Goal: Task Accomplishment & Management: Use online tool/utility

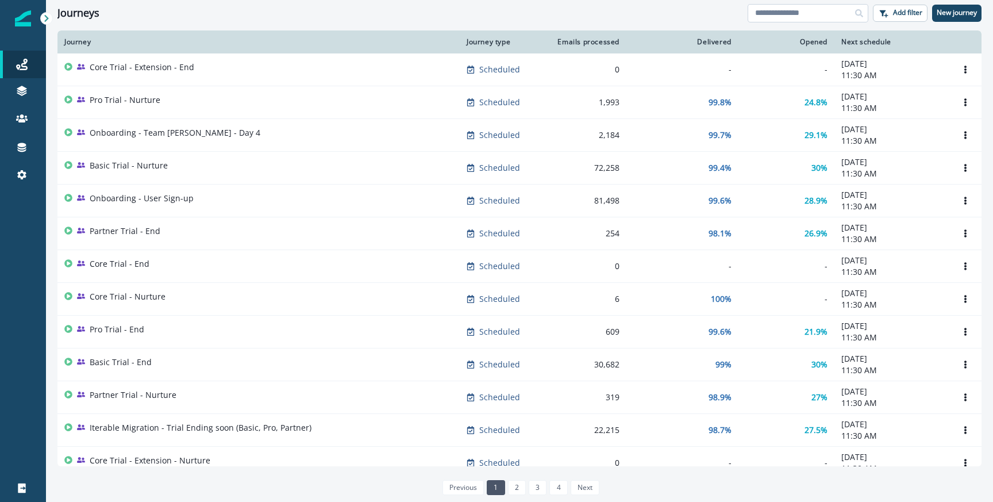
click at [786, 18] on input at bounding box center [808, 13] width 121 height 18
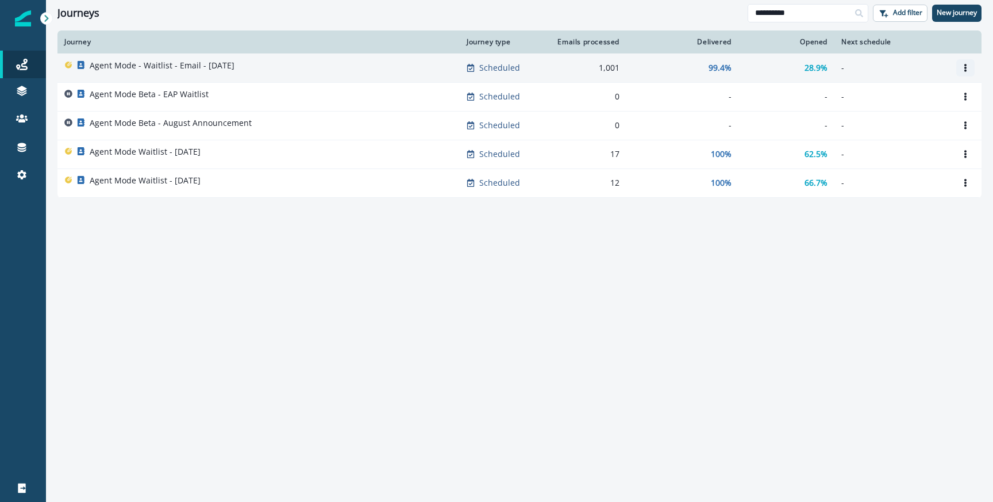
type input "**********"
click at [961, 68] on button "Options" at bounding box center [966, 67] width 18 height 17
click at [871, 94] on button "Clone" at bounding box center [911, 95] width 128 height 18
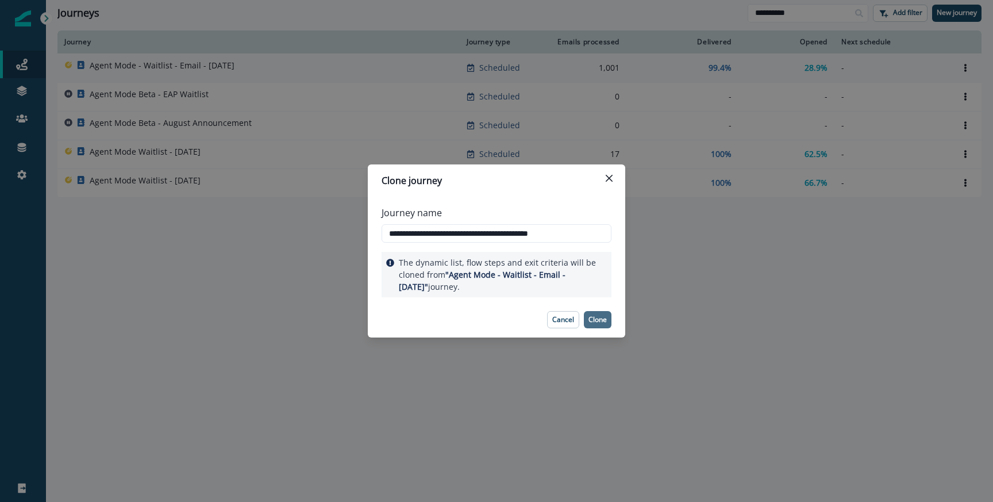
type input "**********"
click at [598, 318] on p "Clone" at bounding box center [598, 320] width 18 height 8
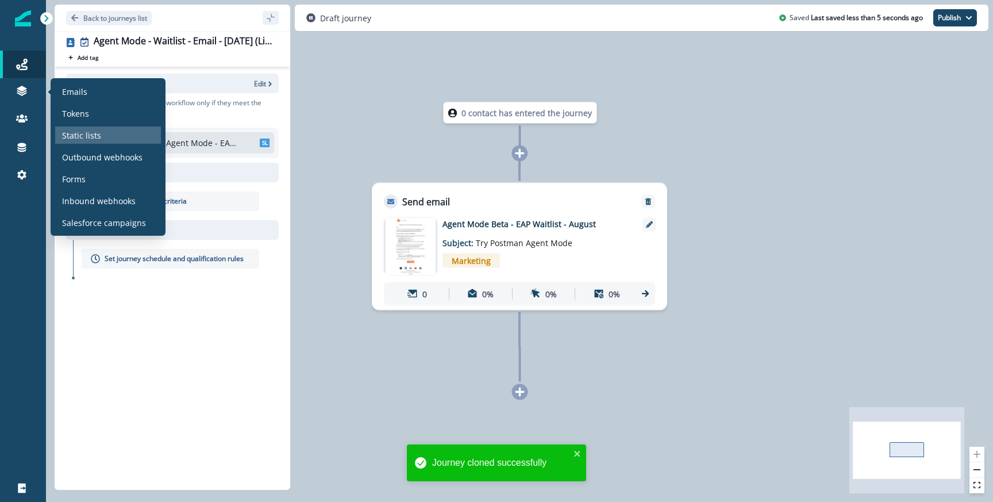
click at [80, 131] on p "Static lists" at bounding box center [81, 135] width 39 height 12
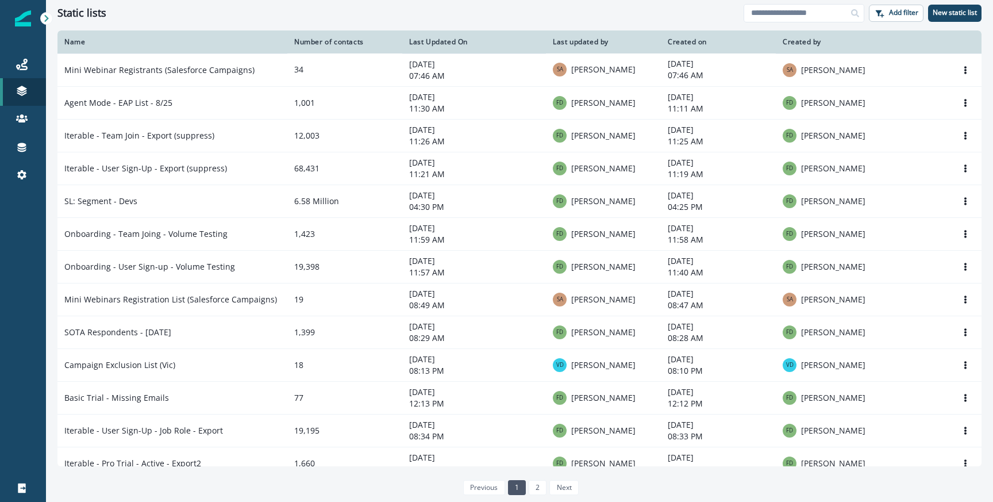
click at [962, 24] on div "Static lists Add filter New static list" at bounding box center [519, 13] width 947 height 26
click at [964, 18] on button "New static list" at bounding box center [954, 13] width 53 height 17
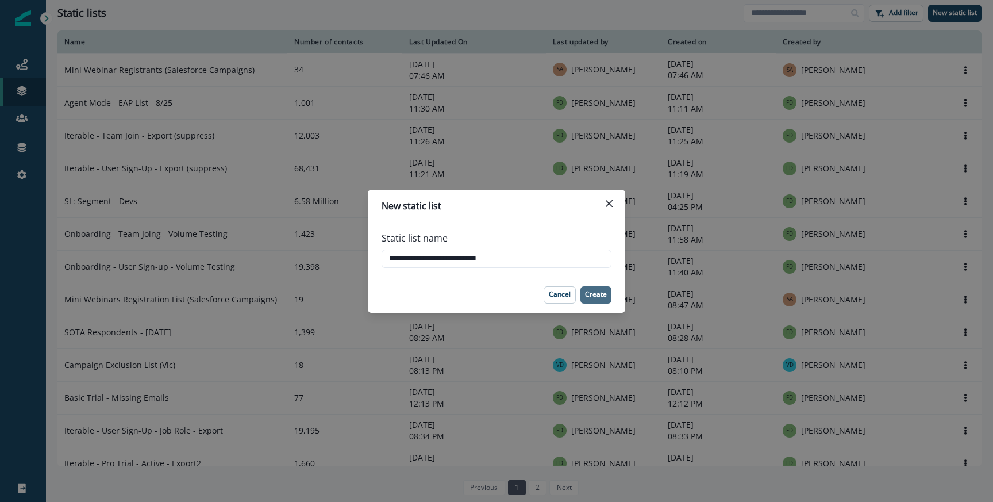
type input "**********"
click at [592, 301] on button "Create" at bounding box center [596, 294] width 31 height 17
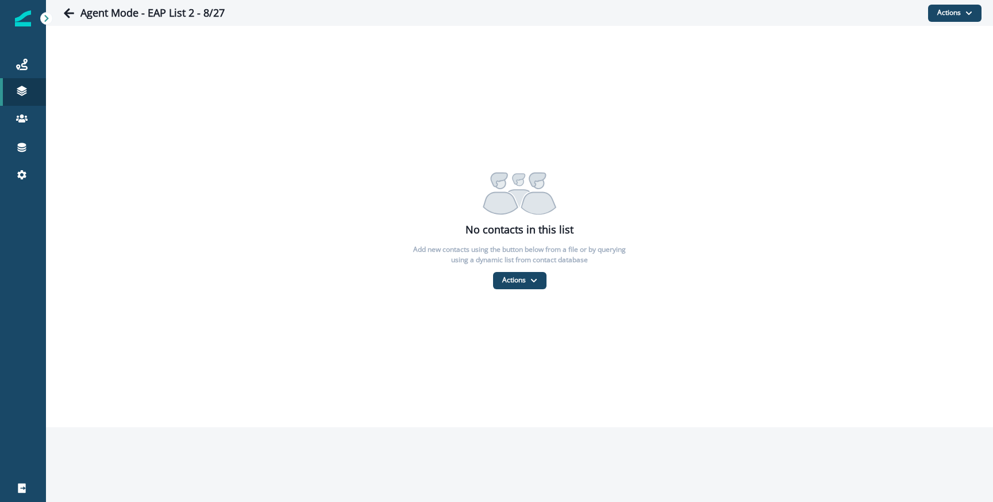
click at [517, 293] on div "No contacts in this list Add new contacts using the button below from a file or…" at bounding box center [519, 226] width 947 height 401
click at [519, 284] on button "Actions" at bounding box center [519, 280] width 53 height 17
click at [519, 333] on button "From a CSV file" at bounding box center [545, 329] width 102 height 19
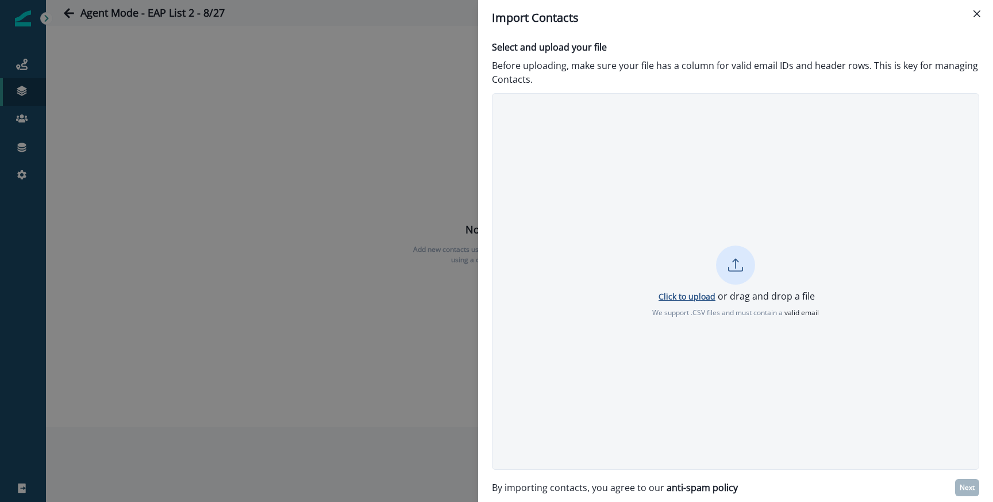
click at [681, 291] on p "Click to upload" at bounding box center [687, 296] width 57 height 11
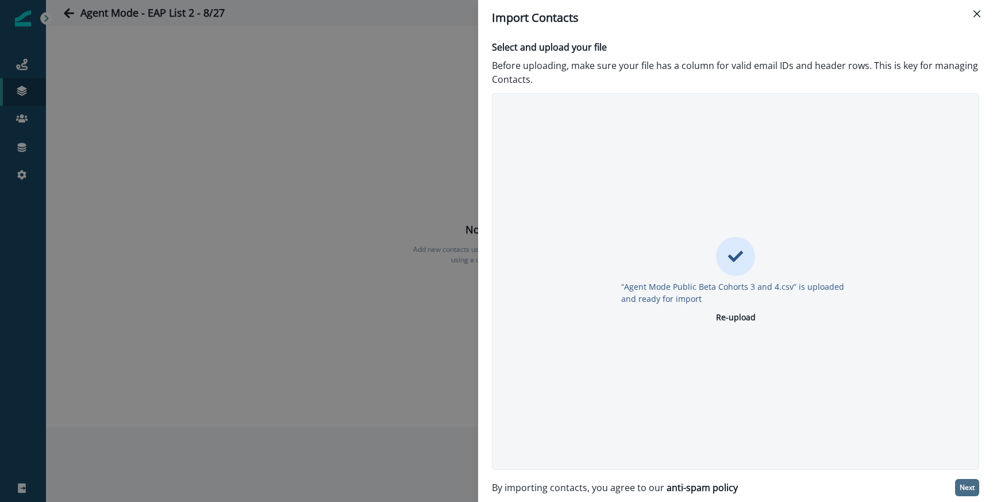
click at [966, 482] on button "Next" at bounding box center [967, 487] width 24 height 17
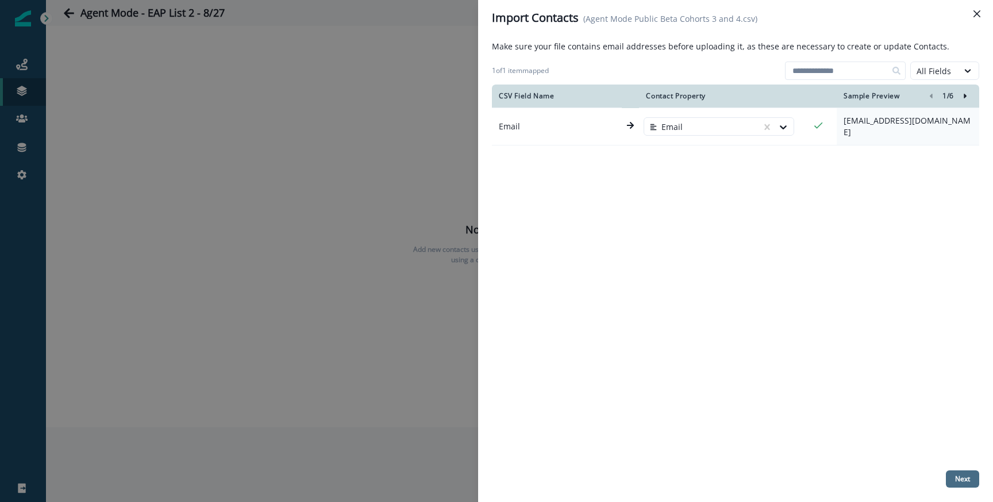
click at [961, 479] on p "Next" at bounding box center [962, 479] width 15 height 8
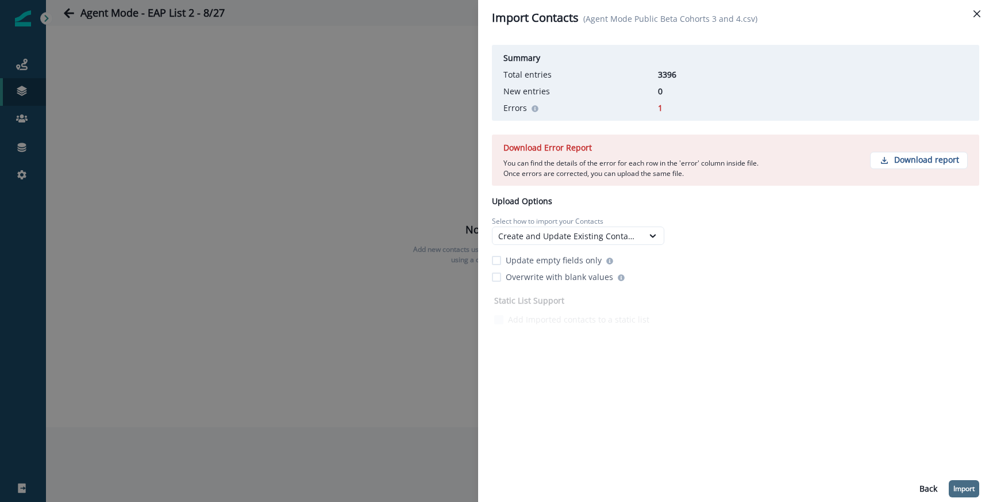
click at [974, 496] on button "Import" at bounding box center [964, 488] width 30 height 17
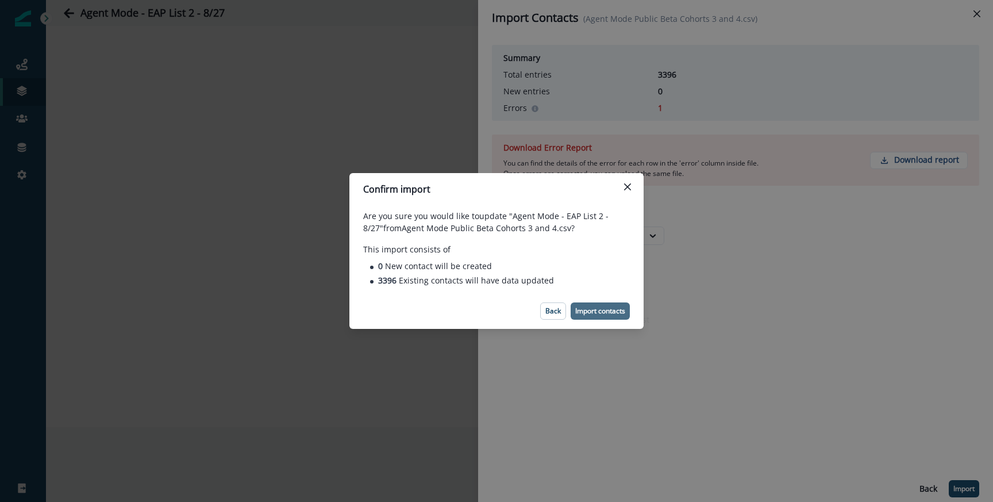
click at [604, 316] on button "Import contacts" at bounding box center [600, 310] width 59 height 17
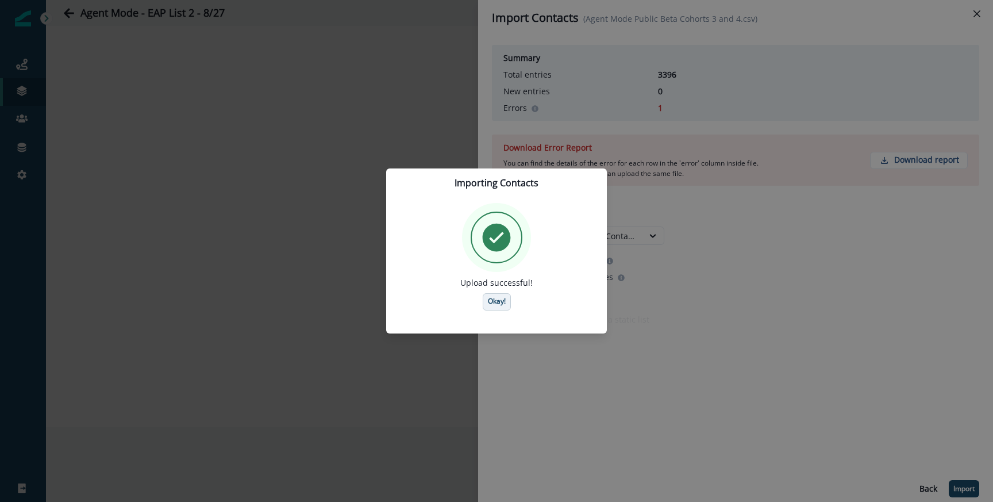
click at [490, 309] on button "Okay!" at bounding box center [497, 301] width 28 height 17
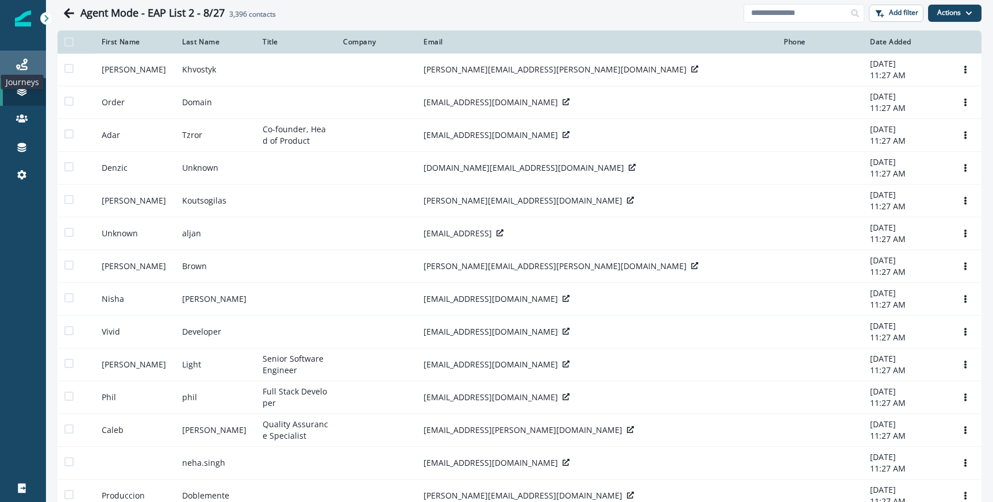
click at [27, 63] on icon at bounding box center [21, 64] width 11 height 11
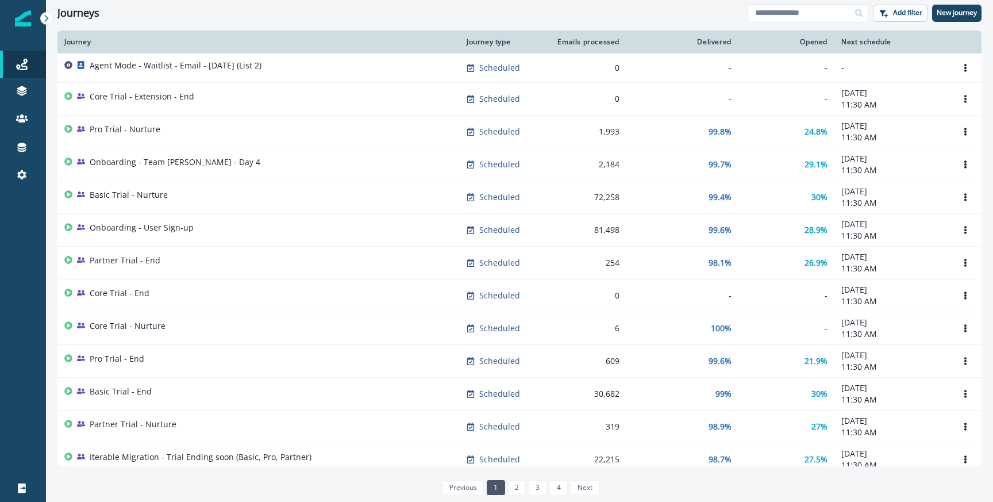
click at [181, 75] on div "Agent Mode - Waitlist - Email - [DATE] (List 2)" at bounding box center [176, 68] width 172 height 16
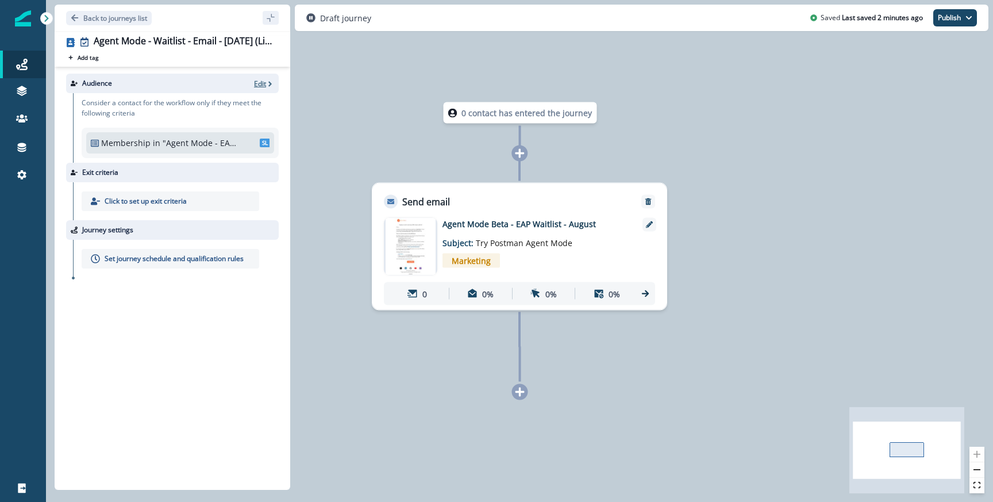
click at [255, 79] on p "Edit" at bounding box center [260, 84] width 12 height 10
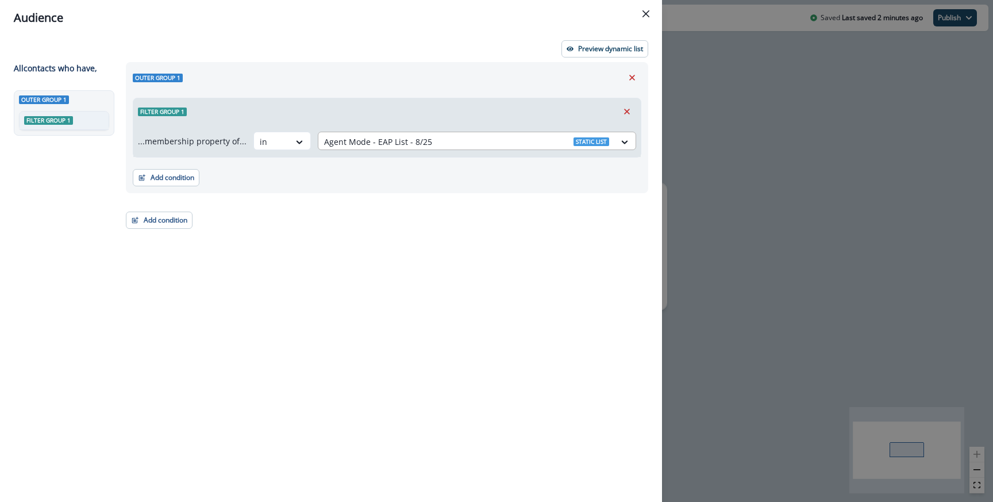
click at [397, 139] on div at bounding box center [466, 142] width 285 height 14
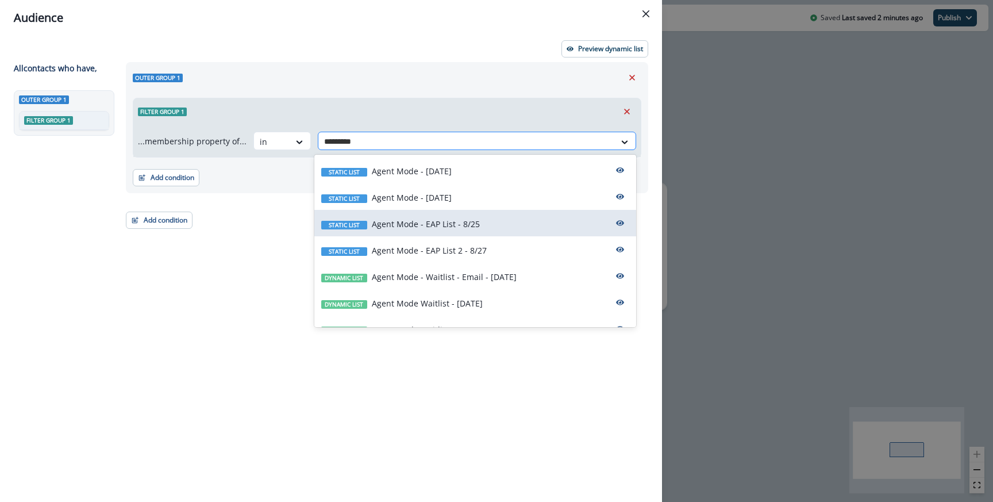
type input "**********"
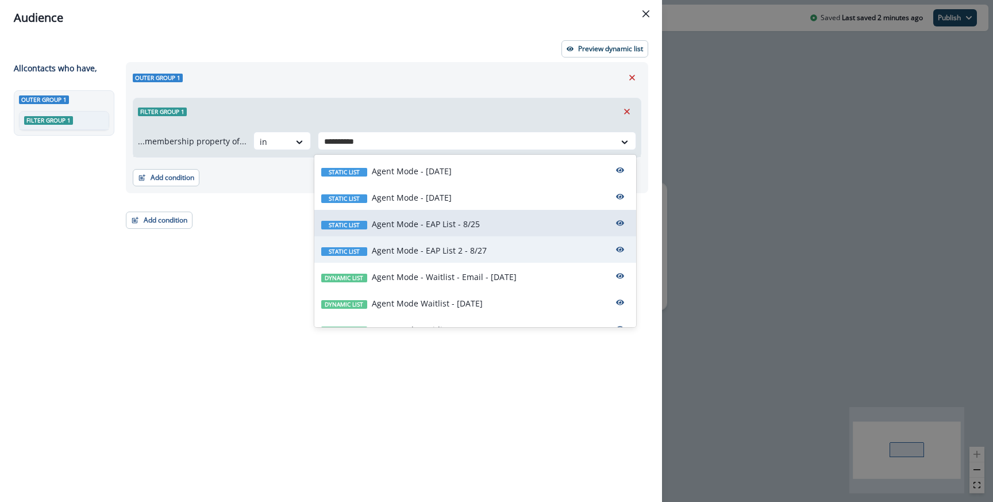
click at [440, 245] on p "Agent Mode - EAP List 2 - 8/27" at bounding box center [429, 250] width 115 height 12
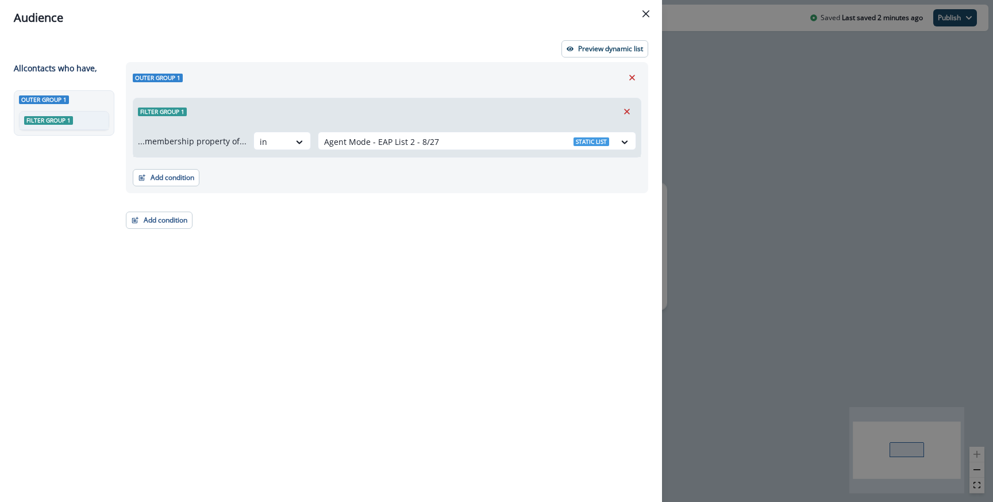
click at [443, 123] on div "Filter group 1" at bounding box center [387, 111] width 508 height 26
click at [162, 224] on button "Add condition" at bounding box center [159, 220] width 67 height 17
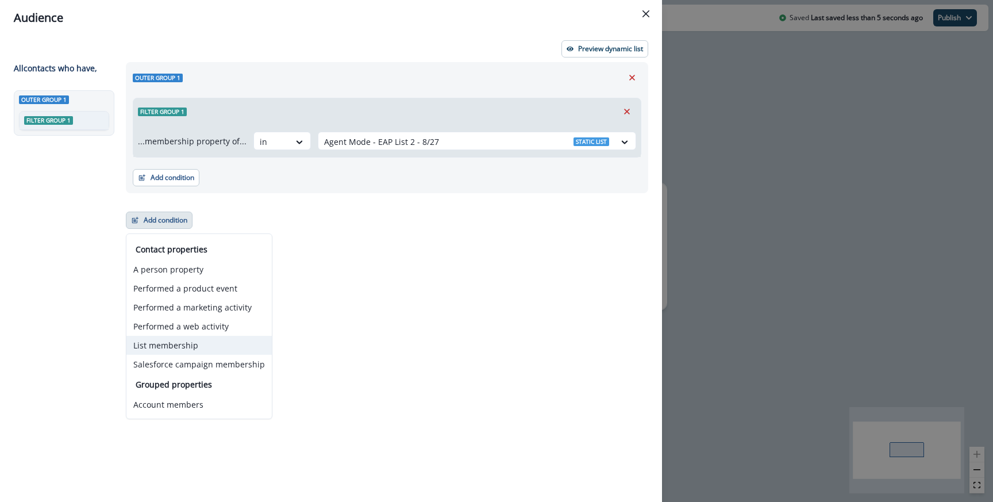
click at [171, 352] on button "List membership" at bounding box center [198, 345] width 145 height 19
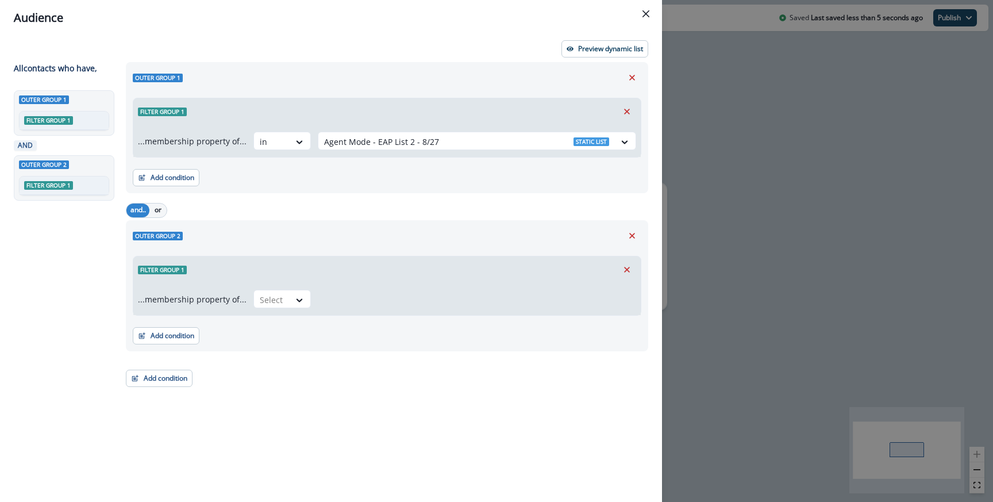
click at [274, 311] on div "...membership property of... Select" at bounding box center [387, 299] width 508 height 32
click at [277, 303] on div at bounding box center [272, 300] width 24 height 14
click at [275, 333] on div "not in" at bounding box center [278, 325] width 57 height 21
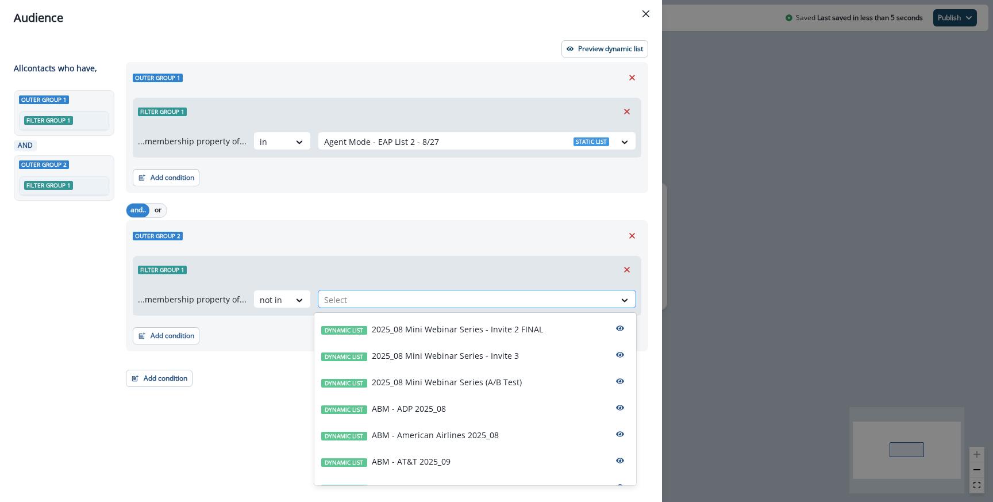
click at [358, 300] on div at bounding box center [466, 300] width 285 height 14
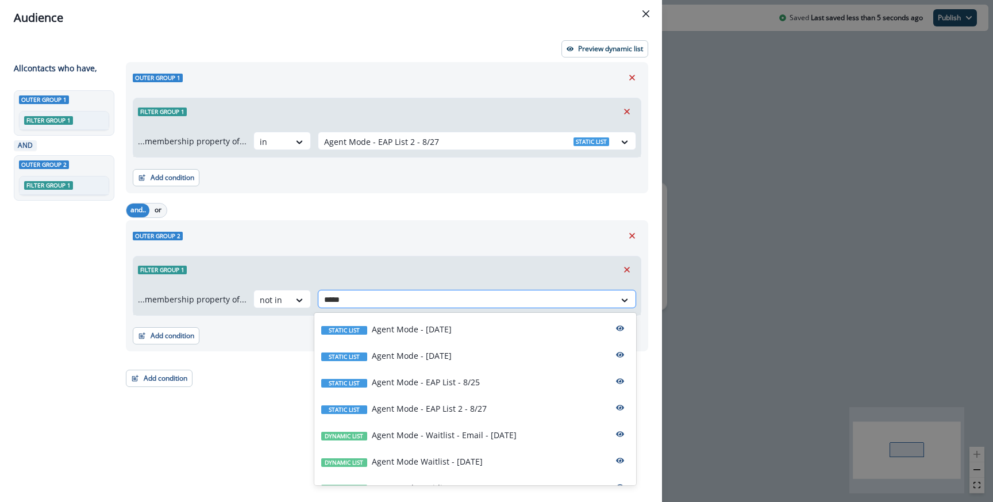
type input "*****"
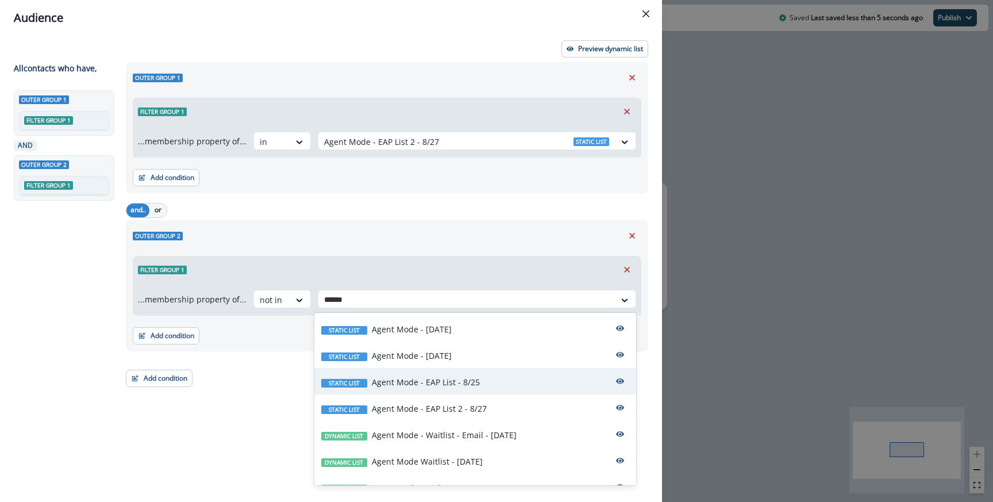
click at [479, 381] on div "Static list Agent Mode - EAP List - 8/25" at bounding box center [475, 381] width 322 height 26
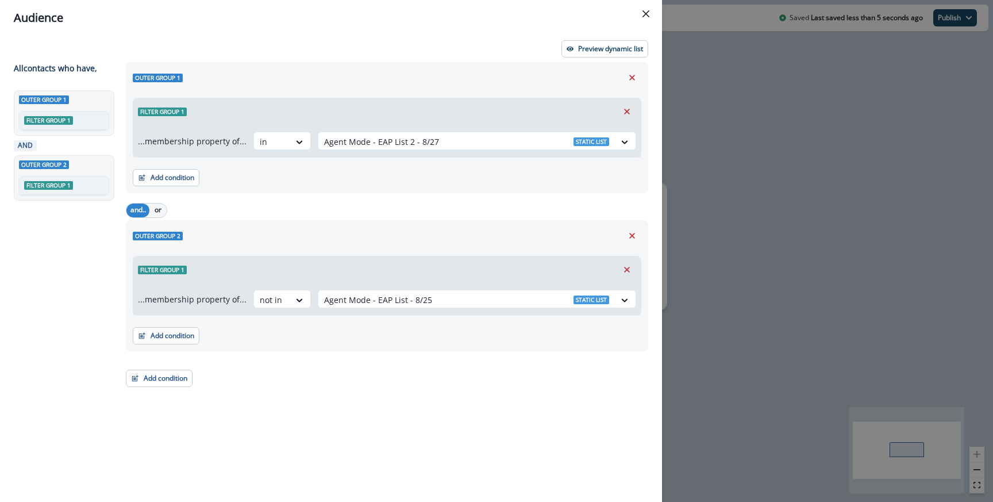
click at [478, 240] on div "Outer group 2" at bounding box center [387, 235] width 509 height 17
click at [604, 55] on button "Preview dynamic list" at bounding box center [605, 48] width 87 height 17
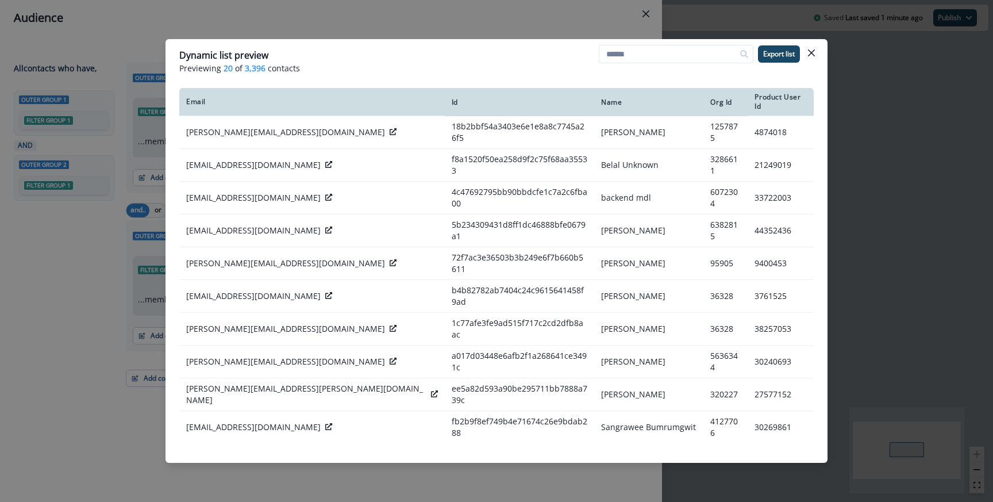
click at [413, 16] on div "Dynamic list preview Previewing 20 of 3,396 contacts Export list Email Id Name …" at bounding box center [496, 251] width 993 height 502
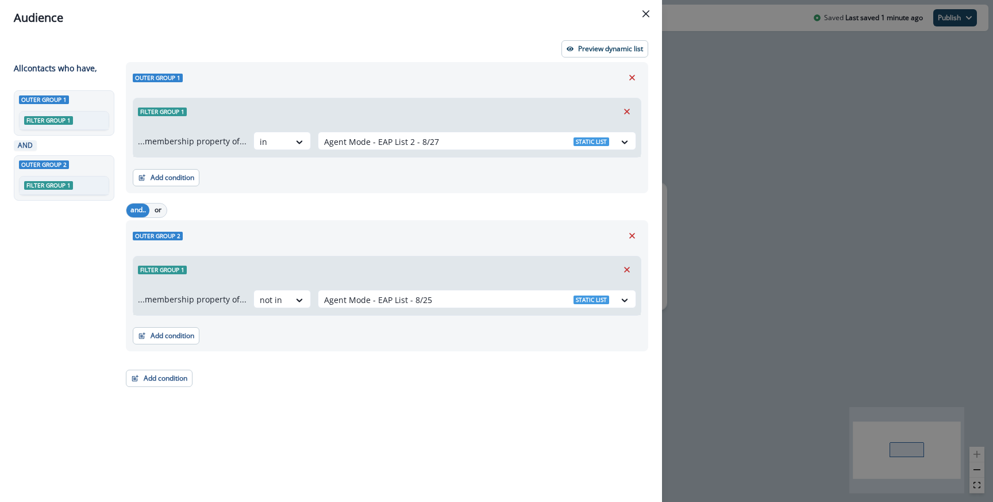
click at [734, 163] on div "Audience Preview dynamic list All contact s who have, Outer group 1 Filter grou…" at bounding box center [496, 251] width 993 height 502
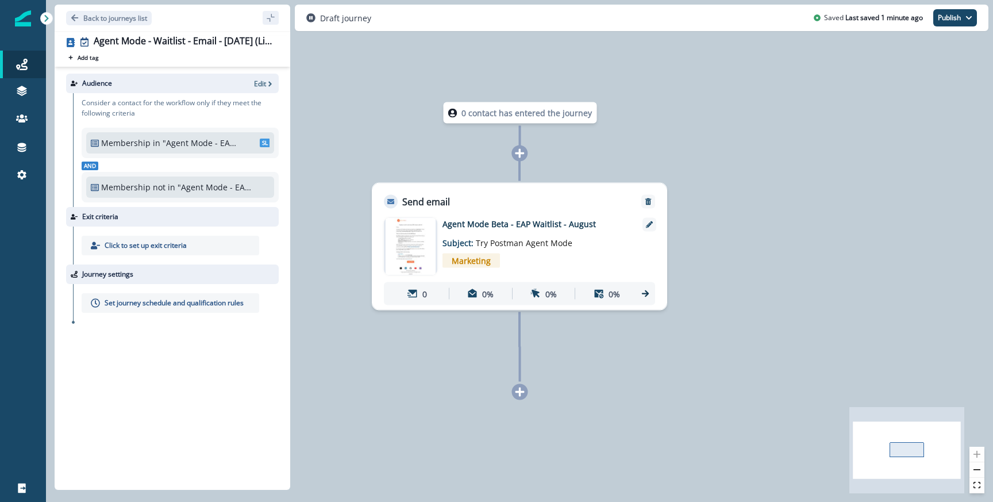
click at [155, 308] on div "Set journey schedule and qualification rules" at bounding box center [171, 303] width 178 height 20
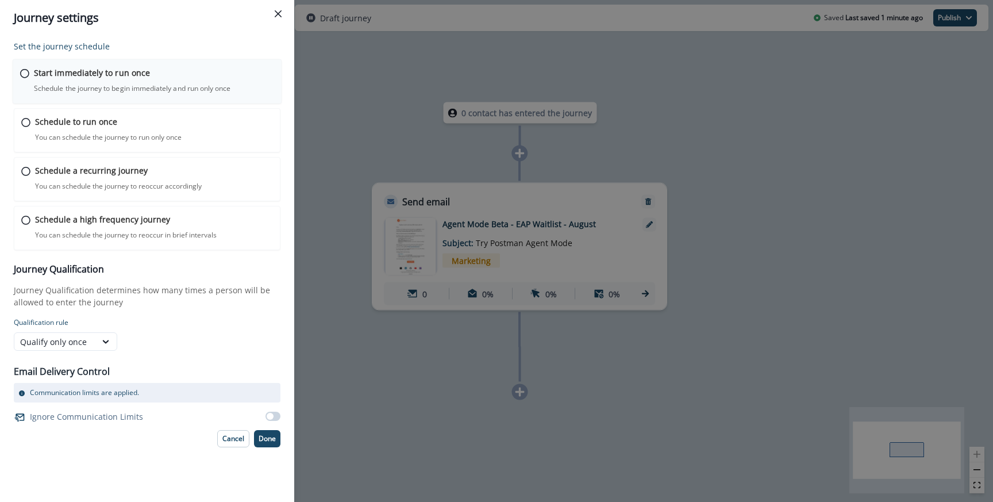
click at [168, 83] on p "Schedule the journey to begin immediately and run only once" at bounding box center [132, 88] width 197 height 10
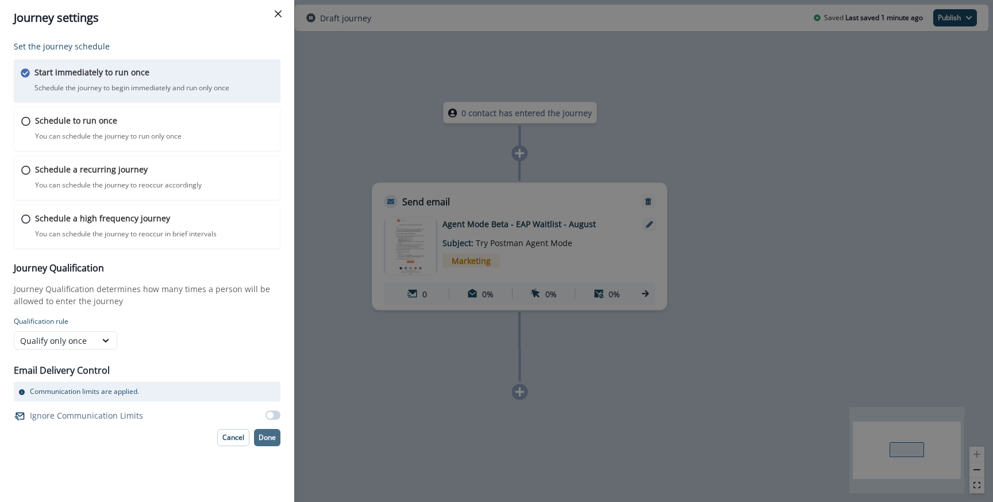
click at [272, 439] on p "Done" at bounding box center [267, 437] width 17 height 8
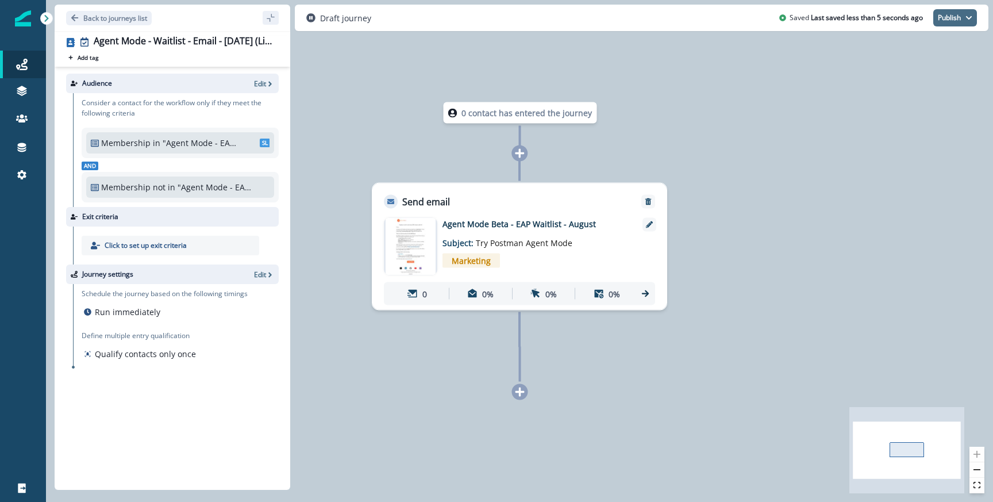
click at [968, 21] on button "Publish" at bounding box center [956, 17] width 44 height 17
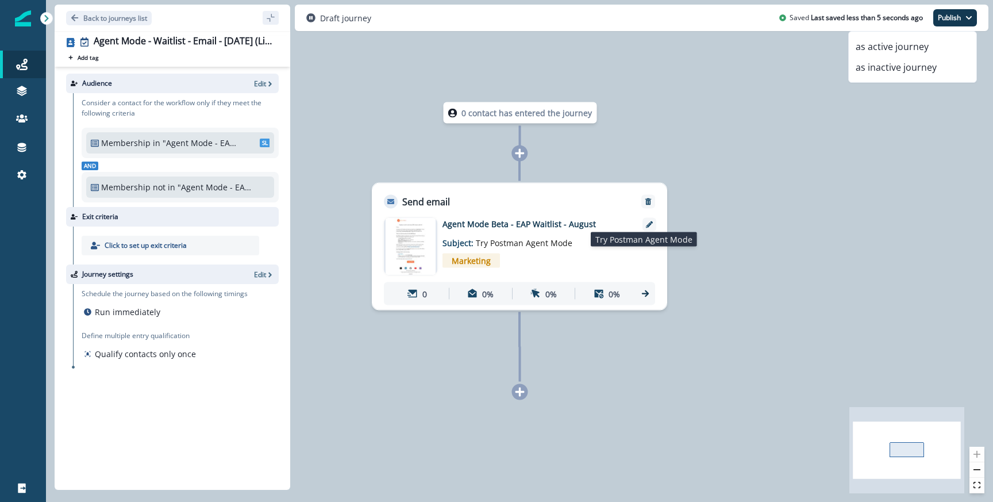
click at [536, 247] on span "Try Postman Agent Mode" at bounding box center [524, 242] width 97 height 11
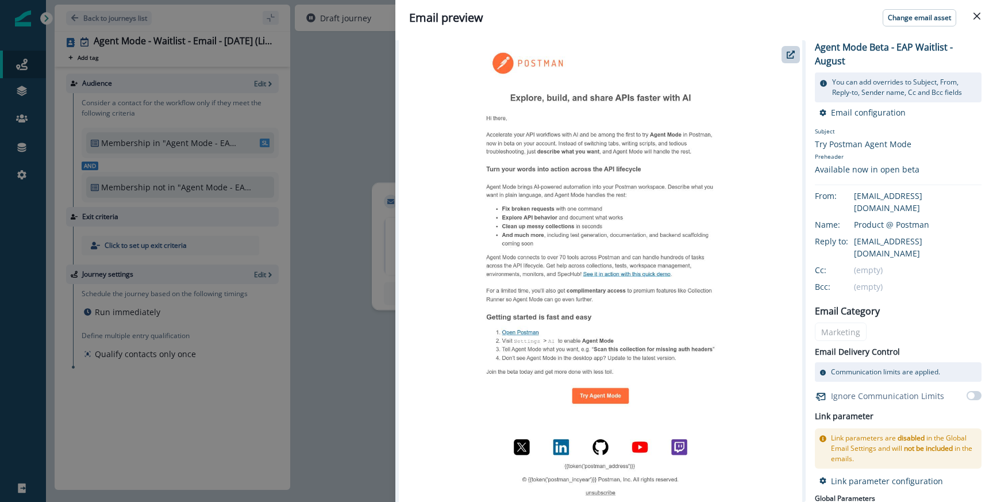
click at [323, 244] on div "Email preview Change email asset Agent Mode Beta - EAP Waitlist - August You ca…" at bounding box center [496, 251] width 993 height 502
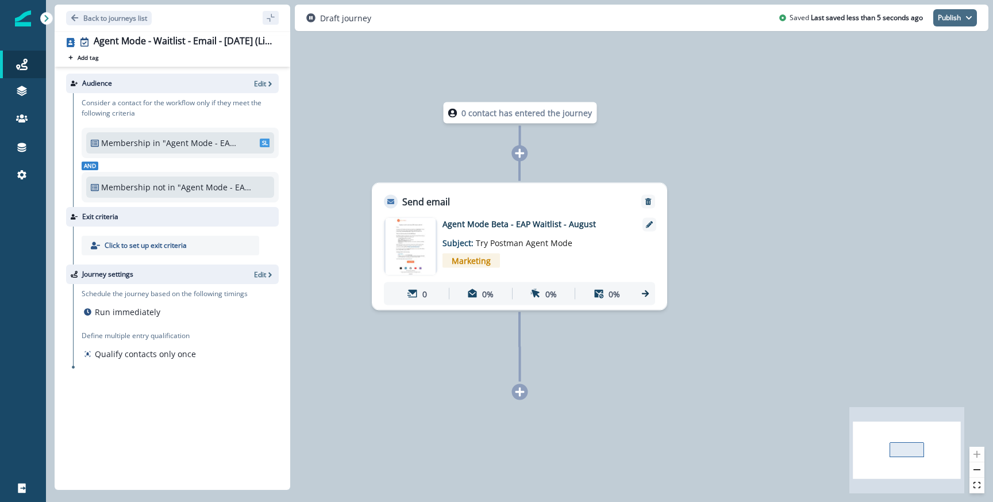
click at [957, 16] on button "Publish" at bounding box center [956, 17] width 44 height 17
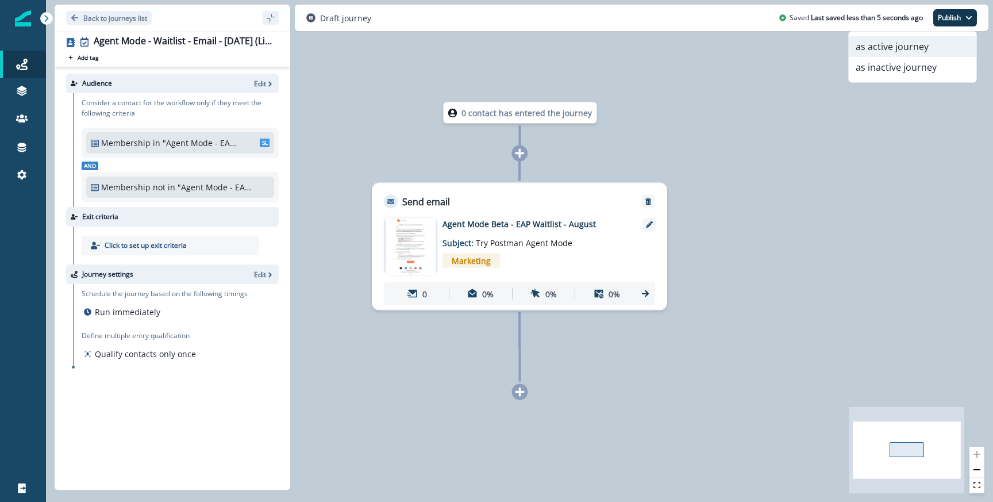
click at [877, 49] on button "as active journey" at bounding box center [913, 46] width 128 height 21
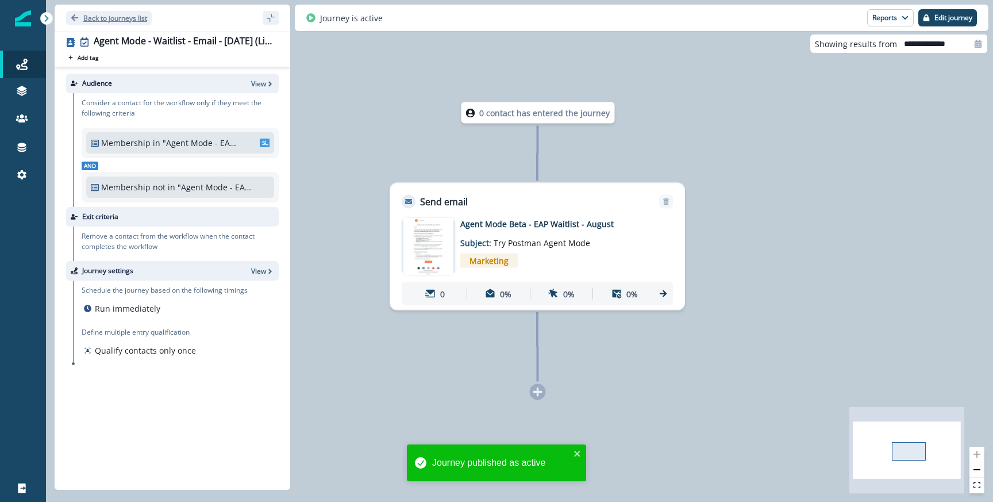
click at [113, 20] on p "Back to journeys list" at bounding box center [115, 18] width 64 height 10
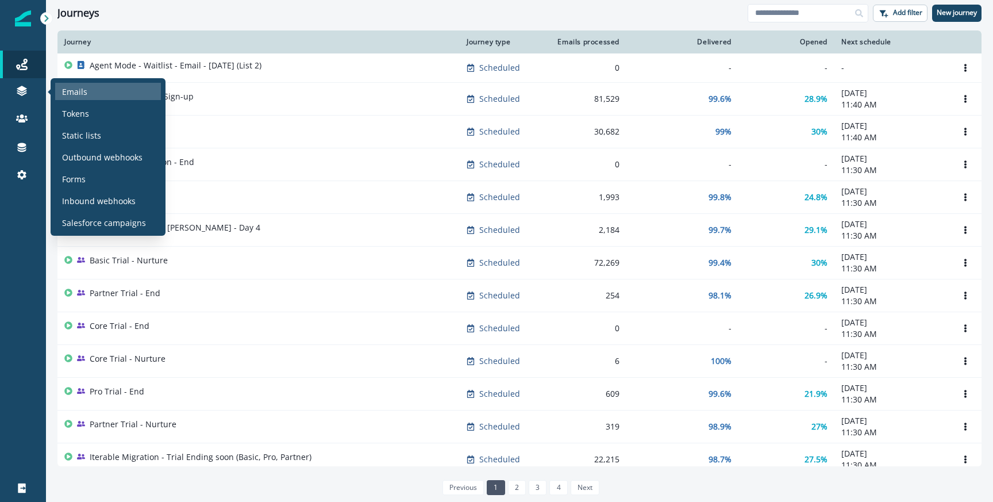
click at [90, 91] on div "Emails" at bounding box center [108, 91] width 106 height 17
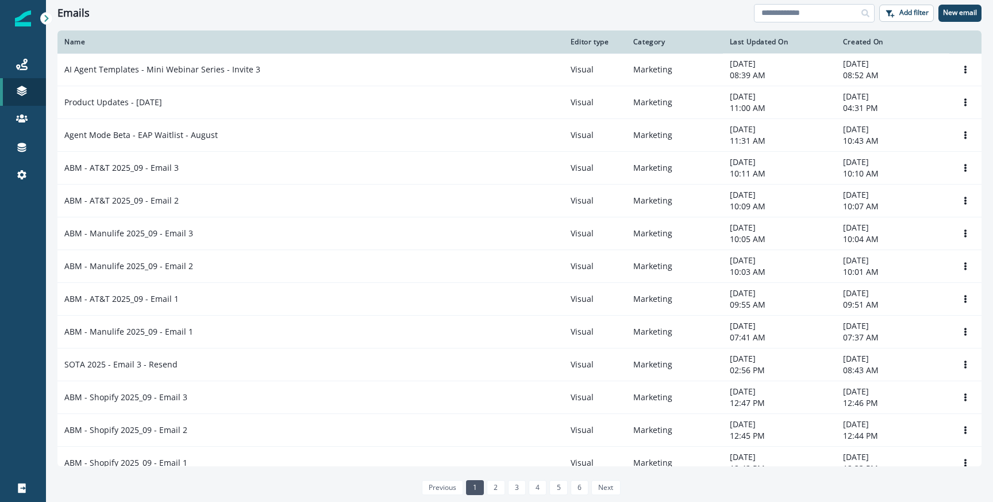
click at [831, 9] on input at bounding box center [814, 13] width 121 height 18
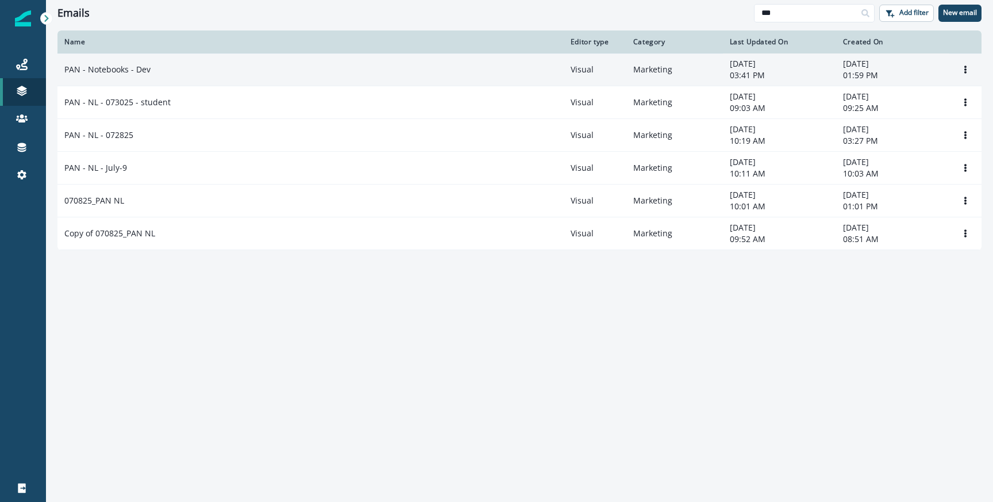
type input "***"
click at [398, 70] on div "PAN - Notebooks - Dev" at bounding box center [310, 69] width 493 height 11
